Goal: Information Seeking & Learning: Check status

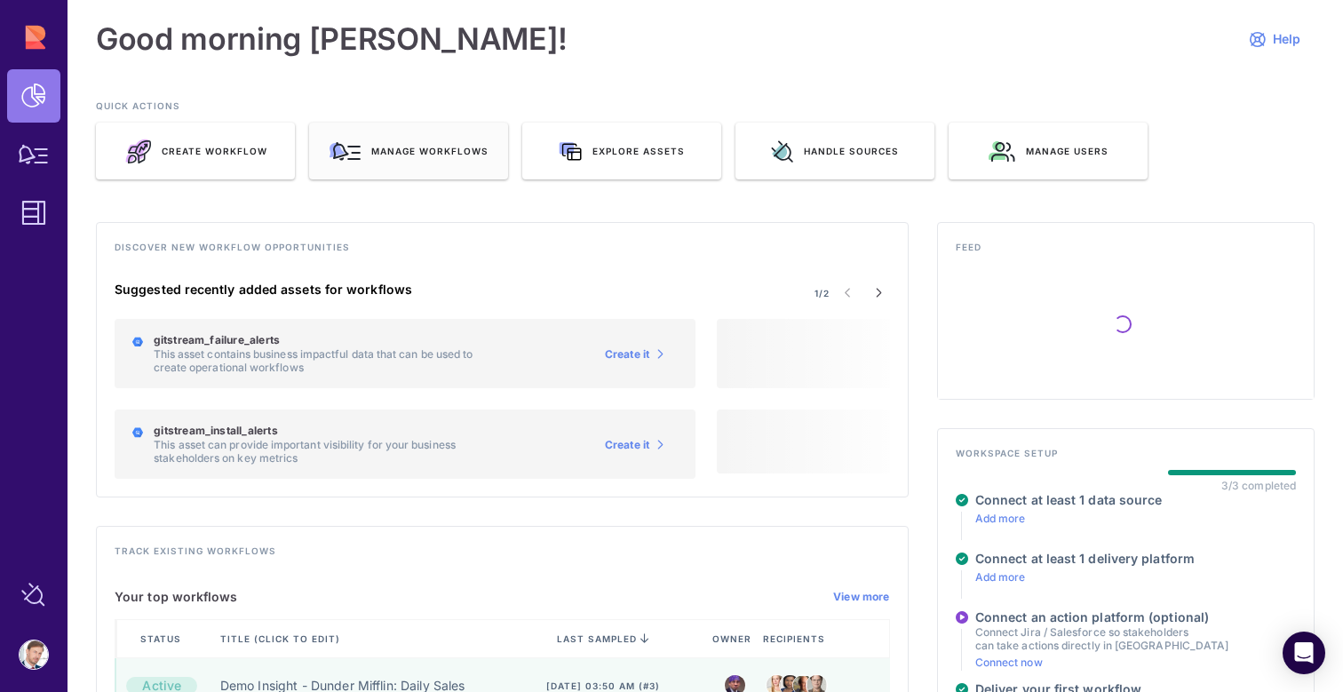
click at [417, 155] on span "Manage workflows" at bounding box center [429, 151] width 117 height 12
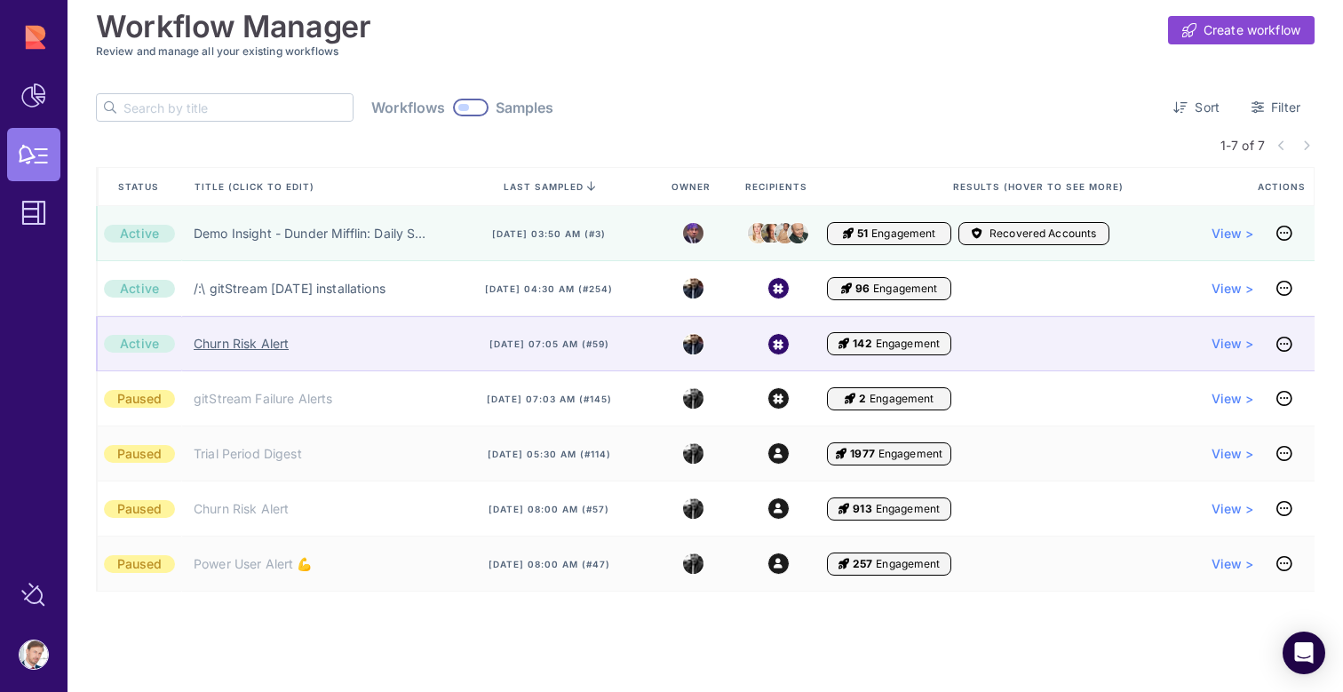
click at [280, 348] on link "Churn Risk Alert" at bounding box center [241, 344] width 95 height 18
click at [251, 347] on link "Churn Risk Alert" at bounding box center [241, 344] width 95 height 18
click at [1227, 347] on span "View >" at bounding box center [1232, 344] width 43 height 18
click at [1282, 345] on icon at bounding box center [1284, 344] width 16 height 1
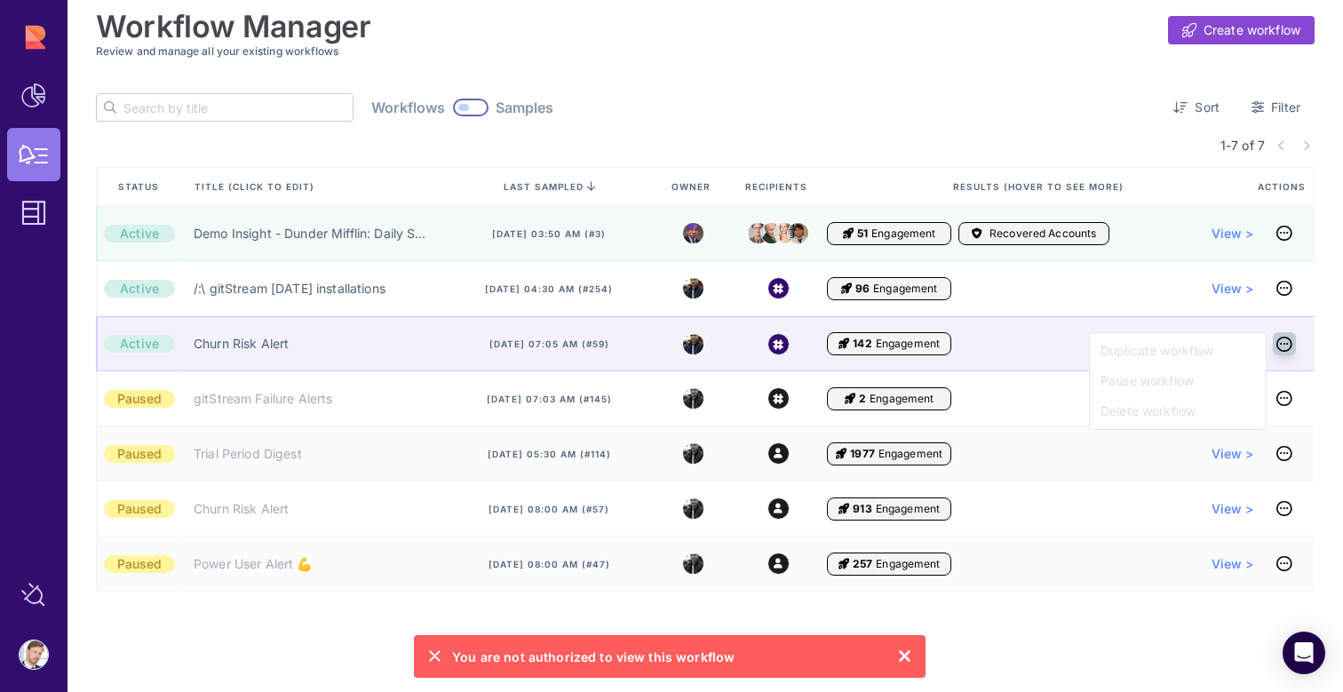
click at [1283, 352] on link at bounding box center [1284, 343] width 23 height 23
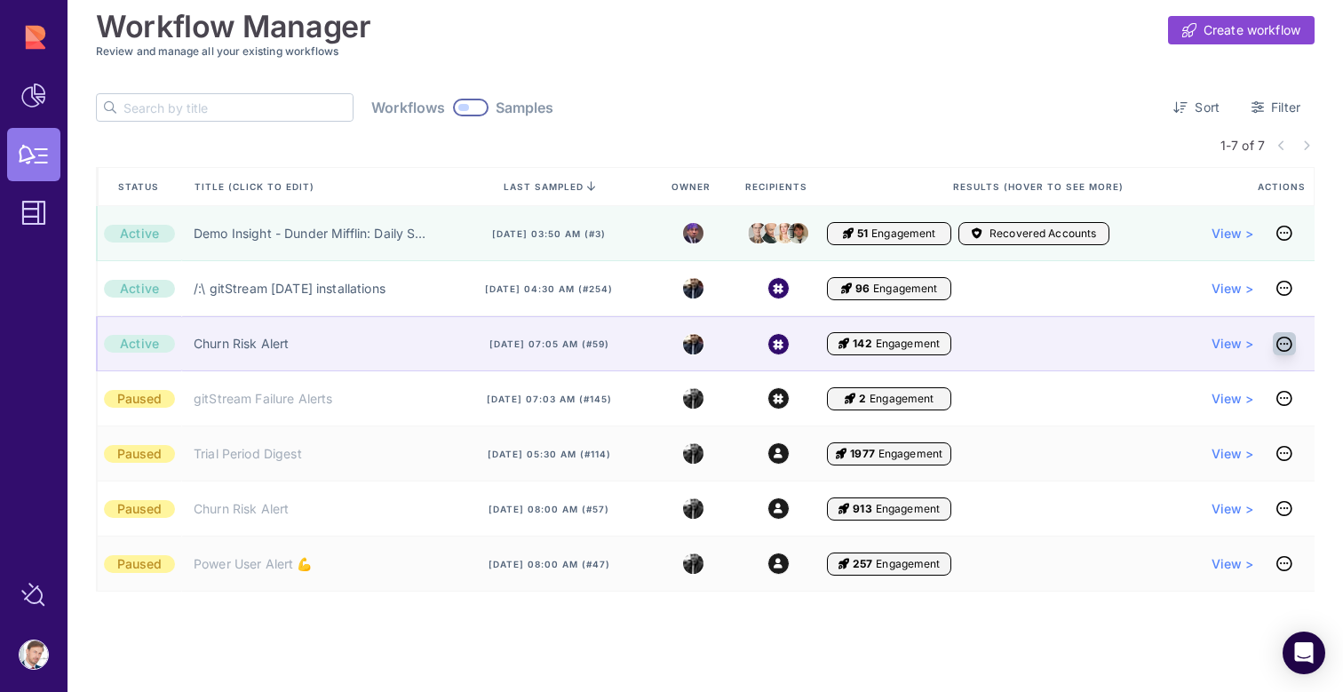
click at [1276, 344] on icon at bounding box center [1284, 344] width 16 height 1
